Goal: Find specific page/section: Find specific page/section

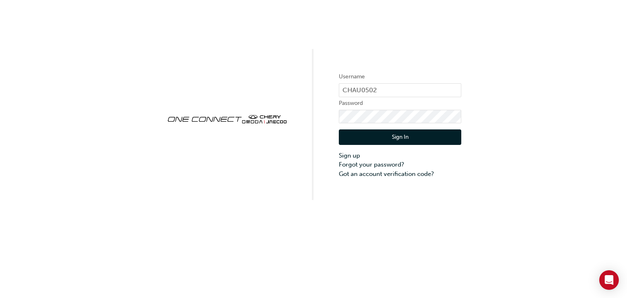
drag, startPoint x: 418, startPoint y: 134, endPoint x: 413, endPoint y: 140, distance: 7.0
click at [418, 134] on button "Sign In" at bounding box center [400, 137] width 123 height 16
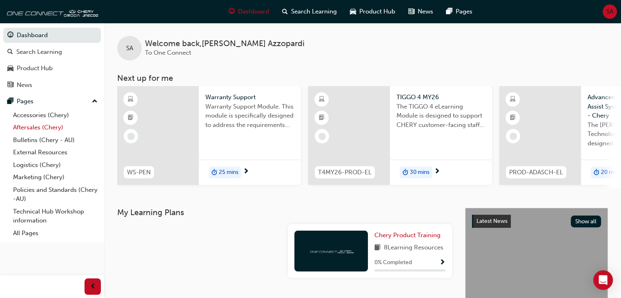
click at [26, 128] on link "Aftersales (Chery)" at bounding box center [55, 127] width 91 height 13
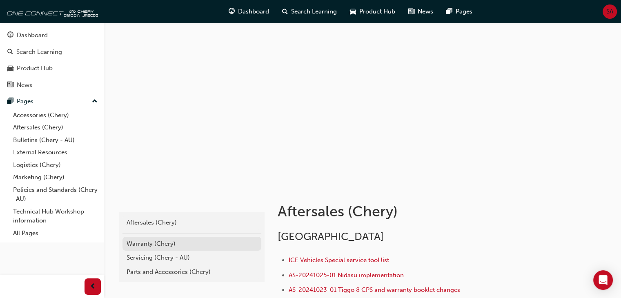
click at [157, 245] on div "Warranty (Chery)" at bounding box center [192, 243] width 131 height 9
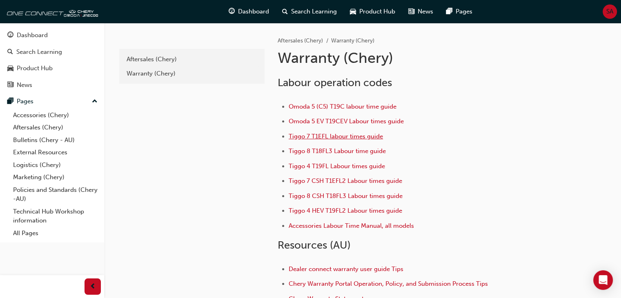
click at [335, 136] on span "Tiggo 7 T1EFL labour times guide" at bounding box center [336, 136] width 94 height 7
